Goal: Task Accomplishment & Management: Use online tool/utility

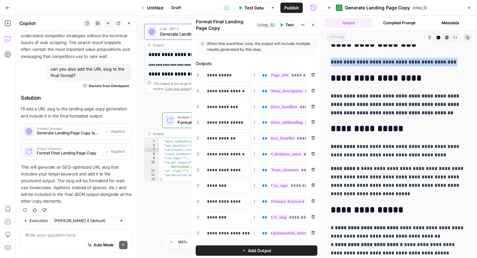
scroll to position [11, 0]
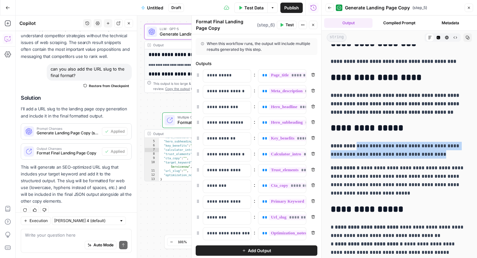
drag, startPoint x: 355, startPoint y: 146, endPoint x: 444, endPoint y: 158, distance: 89.9
click at [444, 158] on p "**********" at bounding box center [398, 150] width 137 height 17
copy p "**********"
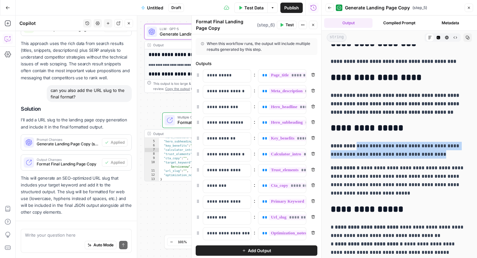
scroll to position [1978, 0]
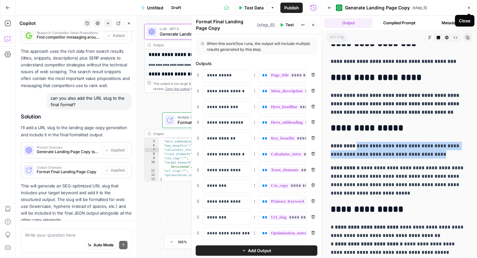
click at [468, 6] on icon "button" at bounding box center [468, 8] width 4 height 4
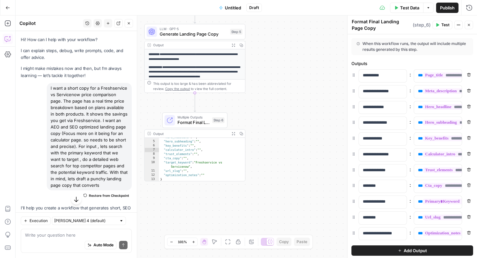
scroll to position [126, 0]
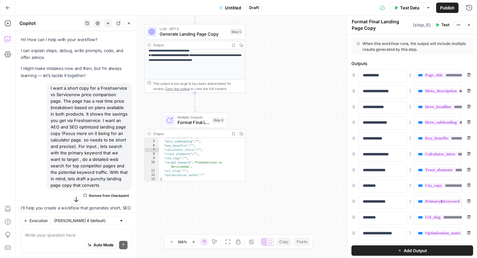
click at [231, 10] on span "Untitled" at bounding box center [233, 8] width 16 height 6
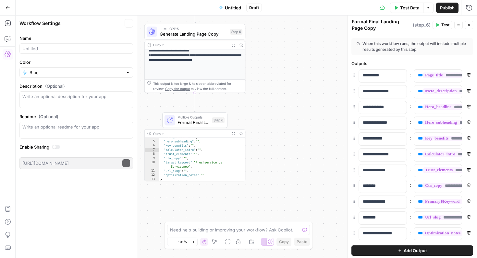
click at [231, 10] on span "Untitled" at bounding box center [233, 8] width 16 height 6
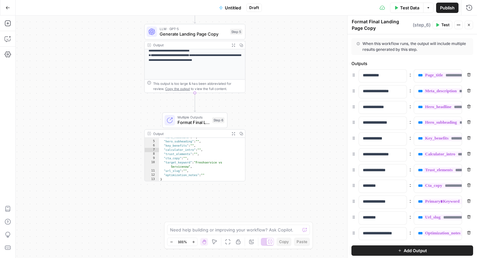
click at [236, 6] on span "Untitled" at bounding box center [233, 8] width 16 height 6
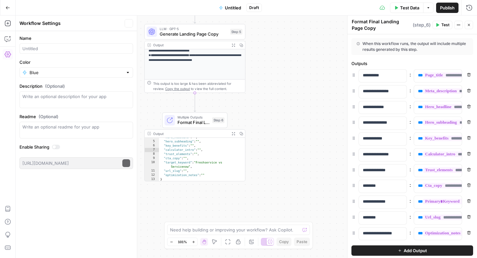
click at [236, 6] on span "Untitled" at bounding box center [233, 8] width 16 height 6
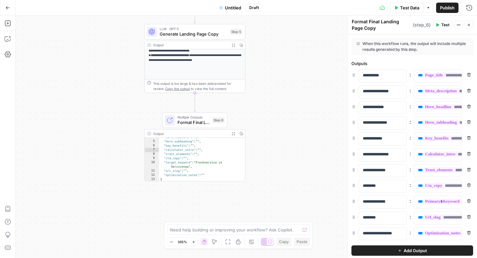
click at [179, 11] on div "Go Back Untitled Draft Test Data Options Publish Run History" at bounding box center [238, 7] width 477 height 15
click at [255, 6] on span "Draft" at bounding box center [254, 8] width 10 height 6
click at [225, 6] on span "Untitled" at bounding box center [233, 8] width 16 height 6
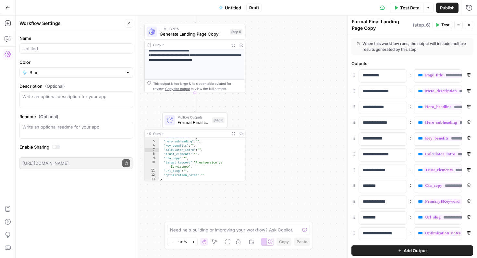
click at [74, 56] on form "Name Color Blue Description (Optional) Readme (Optional) Write an optional read…" at bounding box center [76, 102] width 121 height 142
click at [74, 50] on input "Name" at bounding box center [76, 48] width 108 height 6
type input "ROI Calculator - LP"
click at [449, 6] on span "Publish" at bounding box center [447, 8] width 15 height 6
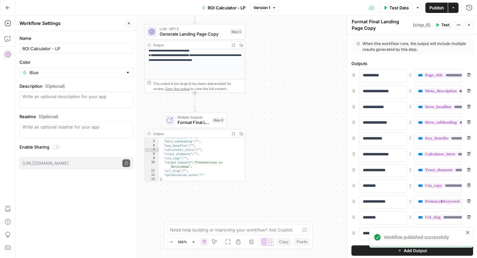
click at [7, 8] on icon "button" at bounding box center [8, 8] width 5 height 5
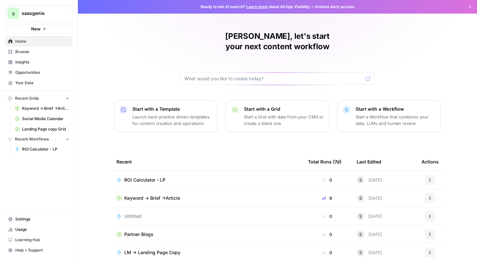
click at [405, 114] on p "Start a Workflow that combines your data, LLMs and human review" at bounding box center [395, 120] width 80 height 13
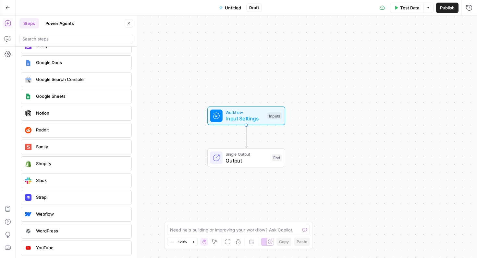
scroll to position [1372, 0]
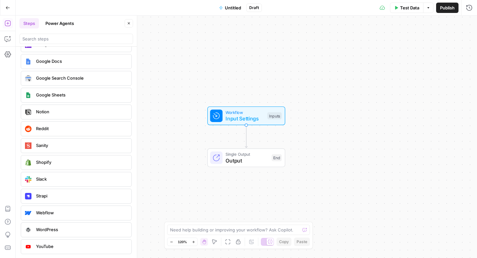
click at [8, 7] on icon "button" at bounding box center [8, 8] width 5 height 5
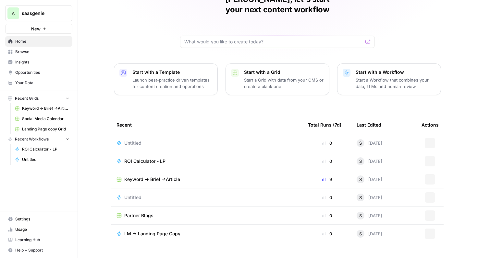
scroll to position [40, 0]
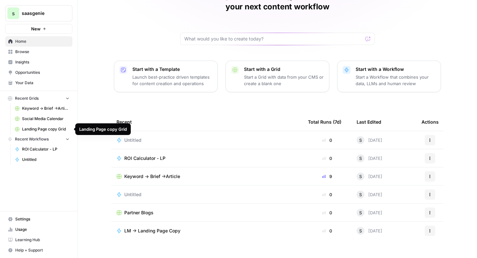
click at [50, 132] on span "Landing Page copy Grid" at bounding box center [45, 129] width 47 height 6
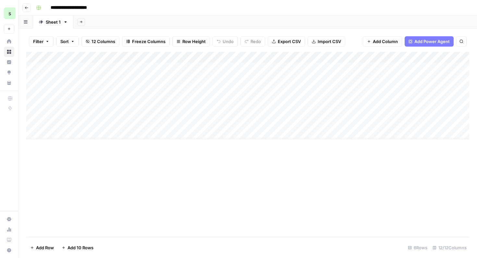
click at [28, 6] on icon "button" at bounding box center [27, 8] width 4 height 4
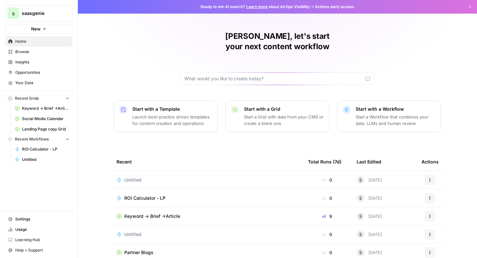
click at [44, 51] on span "Browse" at bounding box center [42, 52] width 54 height 6
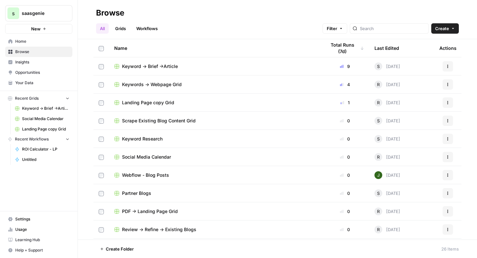
click at [165, 85] on span "Keywords -> Webpage Grid" at bounding box center [152, 84] width 60 height 6
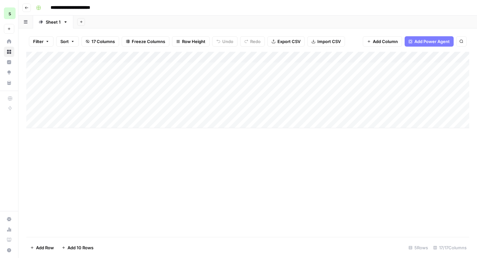
click at [263, 79] on div "Add Column" at bounding box center [247, 90] width 442 height 77
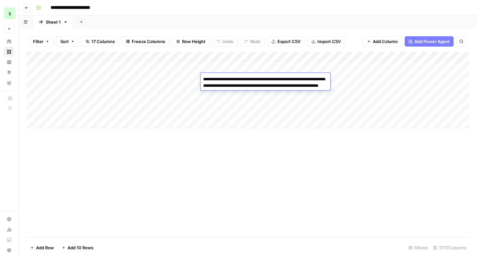
drag, startPoint x: 288, startPoint y: 99, endPoint x: 200, endPoint y: 78, distance: 90.3
click at [200, 78] on textarea "**********" at bounding box center [265, 89] width 130 height 29
